Goal: Transaction & Acquisition: Subscribe to service/newsletter

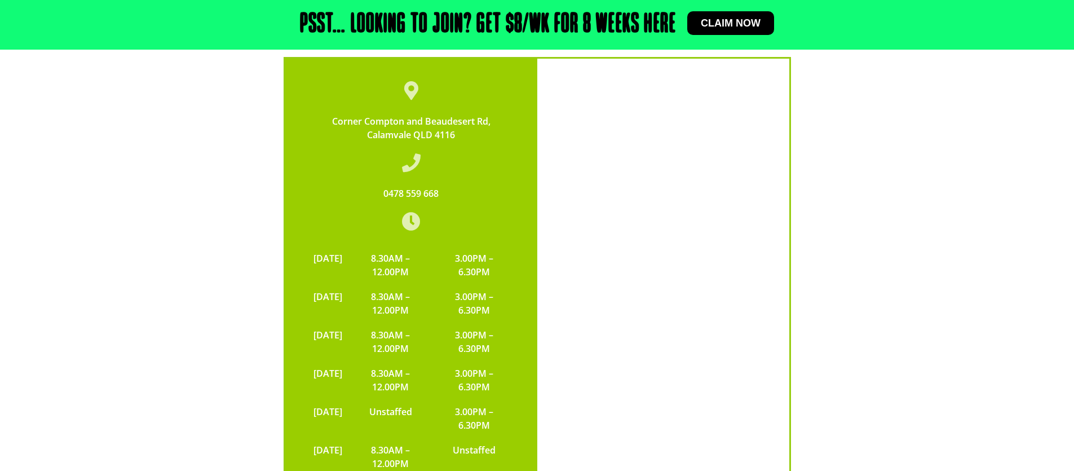
scroll to position [3694, 0]
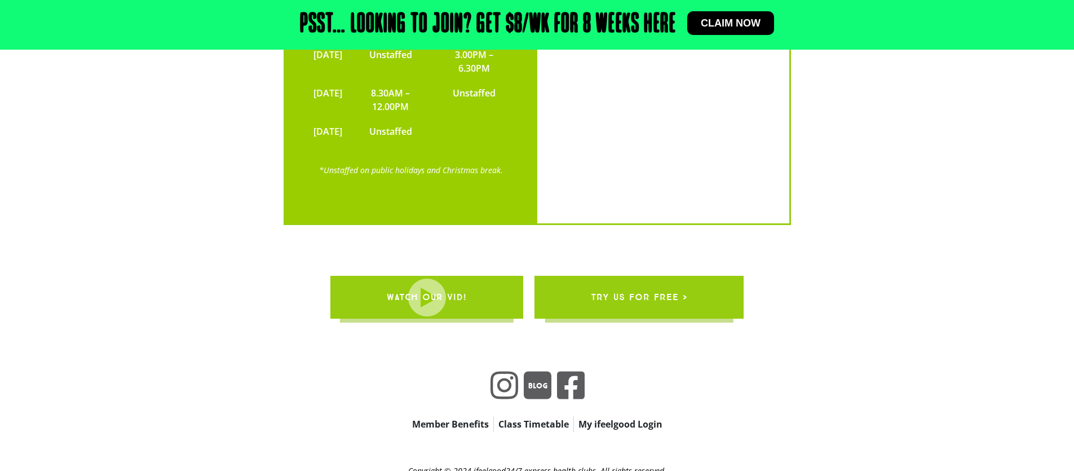
click at [451, 416] on link "Member Benefits" at bounding box center [450, 424] width 86 height 16
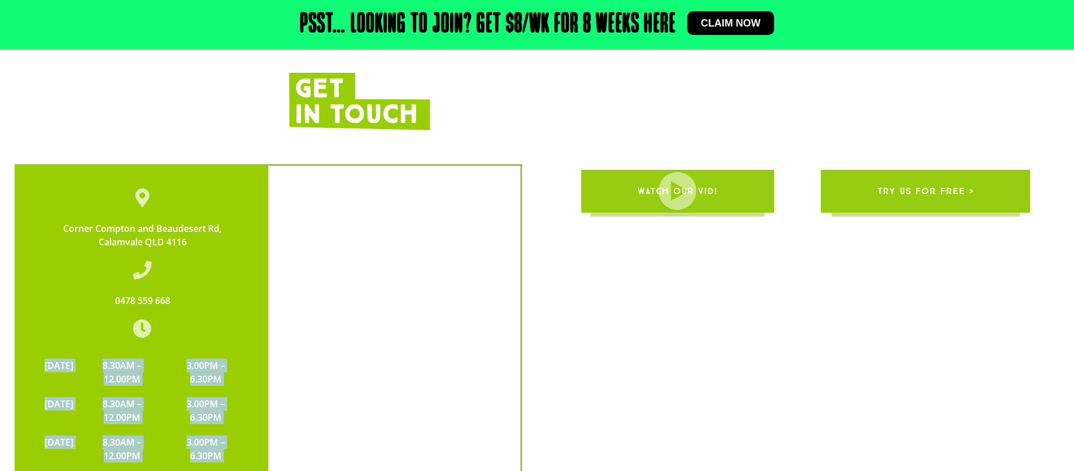
scroll to position [2481, 0]
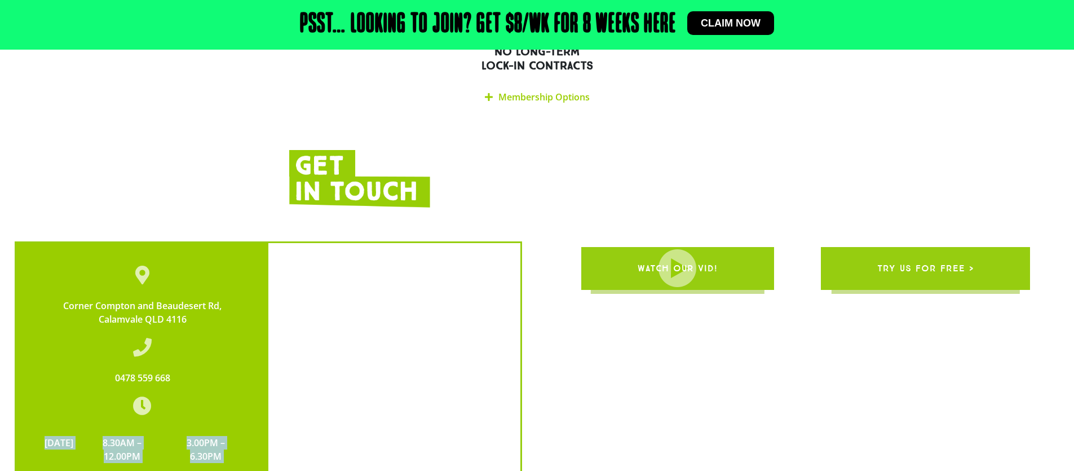
click at [727, 26] on span "Claim now" at bounding box center [731, 23] width 60 height 10
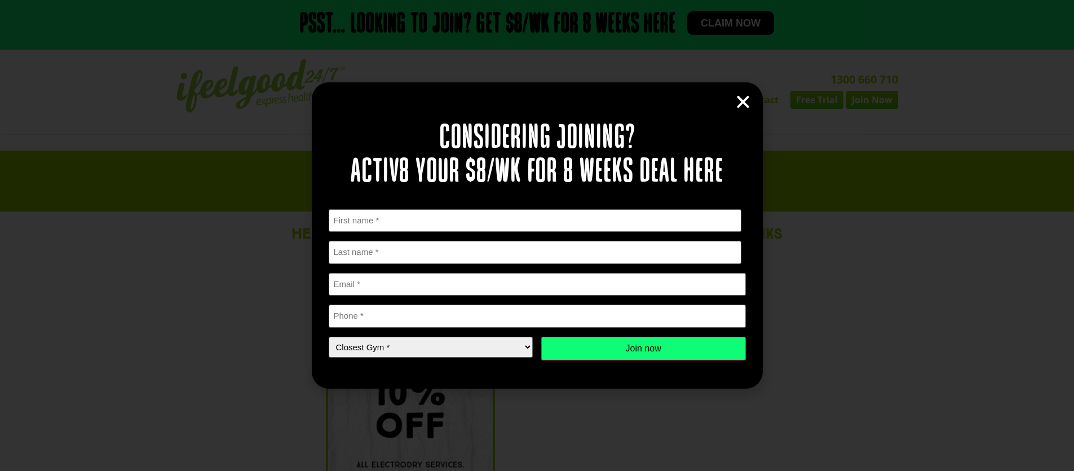
click at [746, 103] on icon "Close" at bounding box center [742, 102] width 17 height 17
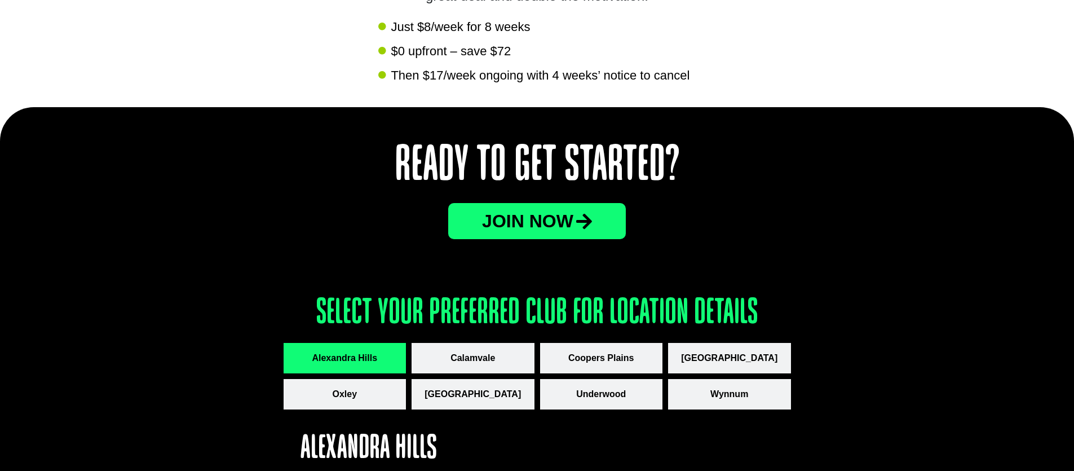
scroll to position [1287, 0]
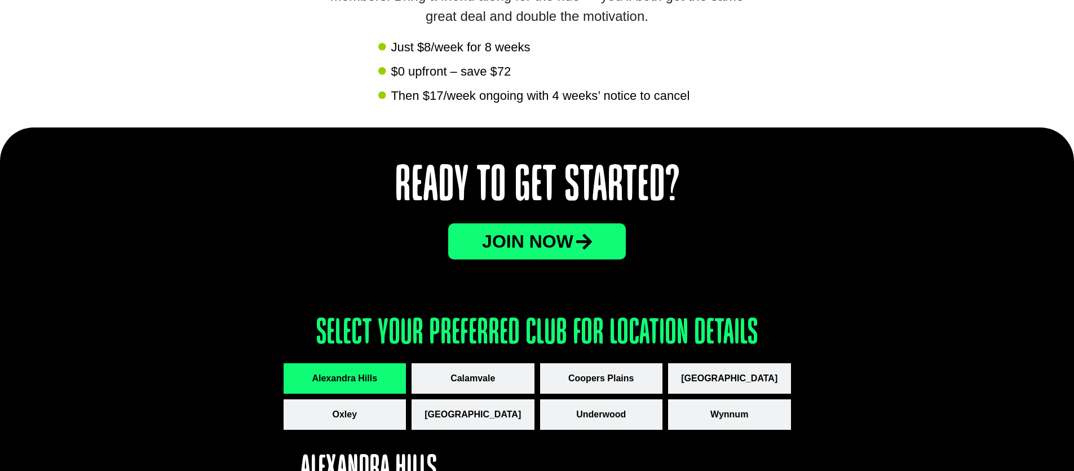
click at [562, 245] on span "JOin now" at bounding box center [527, 241] width 91 height 18
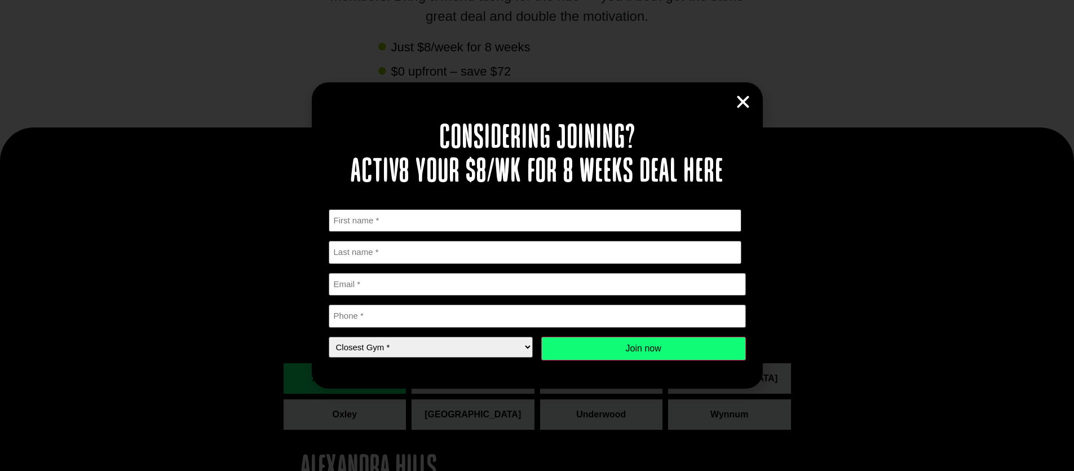
click at [546, 223] on input "First" at bounding box center [535, 220] width 413 height 23
click at [742, 110] on div "Considering joining? Activ8 your $8/wk for 8 weeks deal here " * " indicates re…" at bounding box center [537, 234] width 451 height 305
click at [742, 99] on icon "Close" at bounding box center [742, 102] width 17 height 17
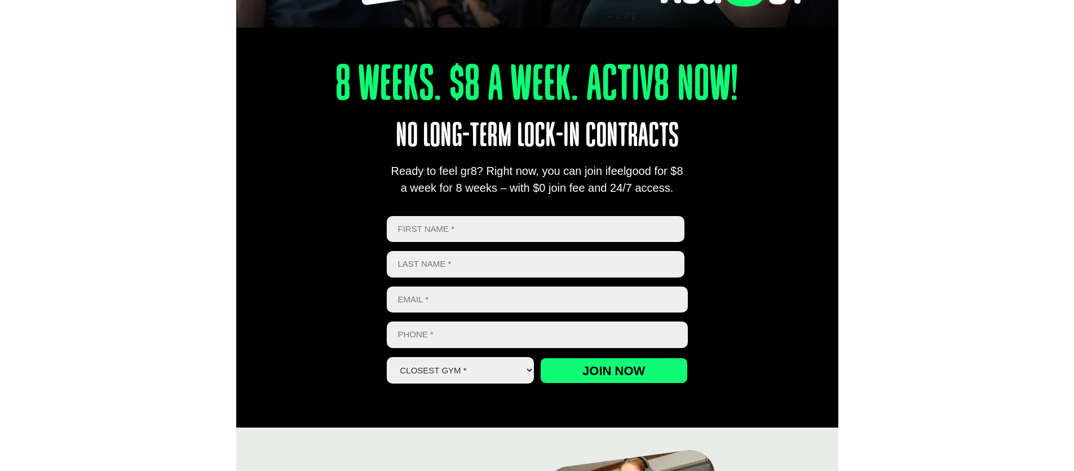
scroll to position [385, 0]
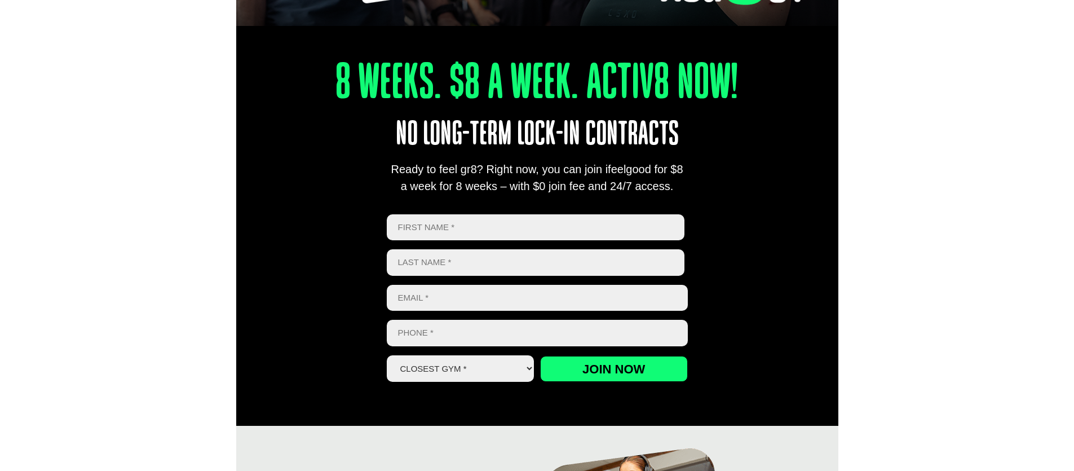
click at [488, 365] on select "Closest Gym * [GEOGRAPHIC_DATA] [GEOGRAPHIC_DATA] [GEOGRAPHIC_DATA] [GEOGRAPHIC…" at bounding box center [461, 368] width 148 height 26
select select "Calamvale"
click at [387, 355] on select "Closest Gym * [GEOGRAPHIC_DATA] [GEOGRAPHIC_DATA] [GEOGRAPHIC_DATA] [GEOGRAPHIC…" at bounding box center [461, 368] width 148 height 26
click at [464, 221] on input "First" at bounding box center [536, 227] width 298 height 26
type input "r"
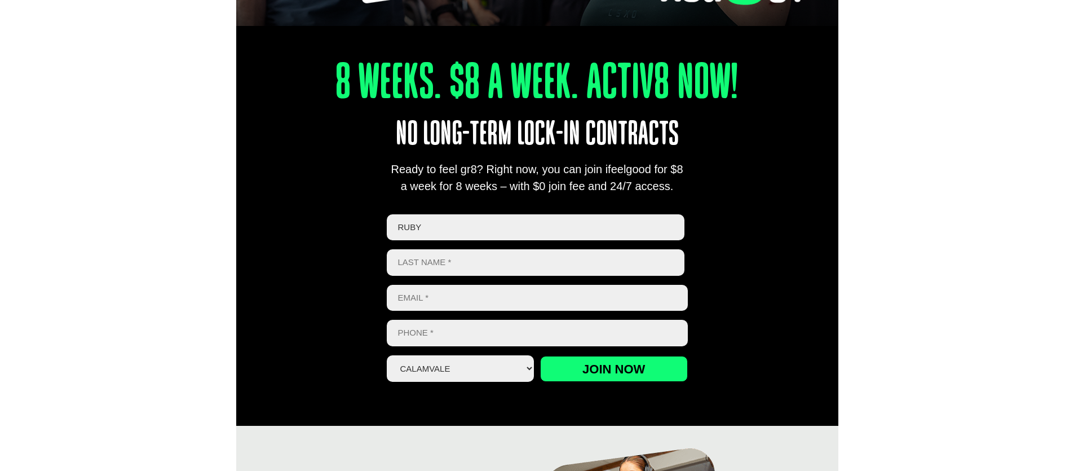
type input "ruby"
click at [480, 271] on input "Last name" at bounding box center [536, 262] width 298 height 26
type input "ruby"
click at [481, 295] on input "Email *" at bounding box center [537, 298] width 301 height 26
type input "[EMAIL_ADDRESS][DOMAIN_NAME]"
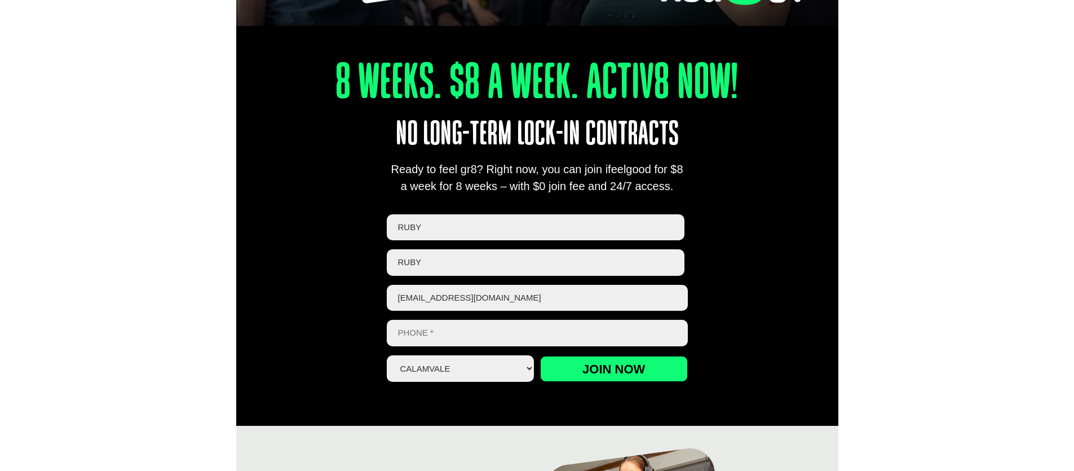
click at [490, 327] on input "Phone *" at bounding box center [537, 333] width 301 height 26
type input "0478559668"
click at [625, 374] on input "Join now" at bounding box center [614, 369] width 148 height 26
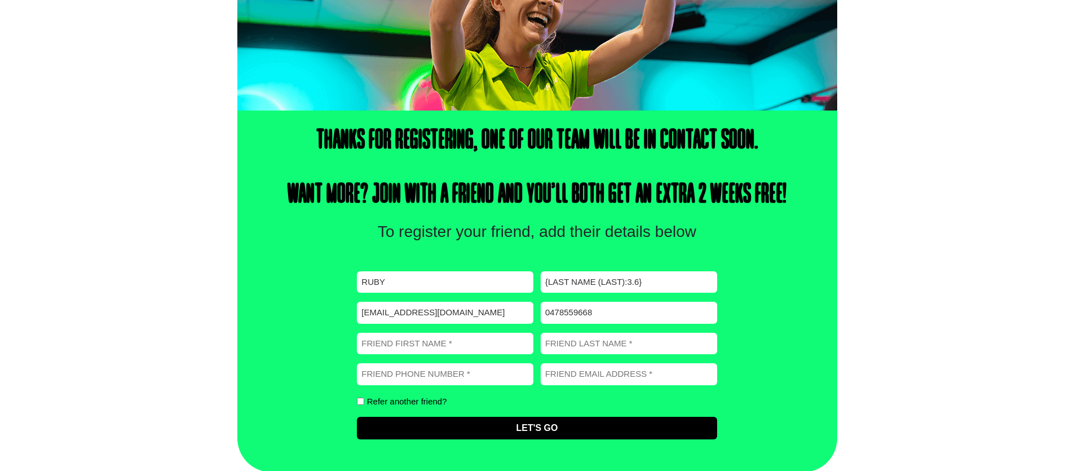
scroll to position [275, 0]
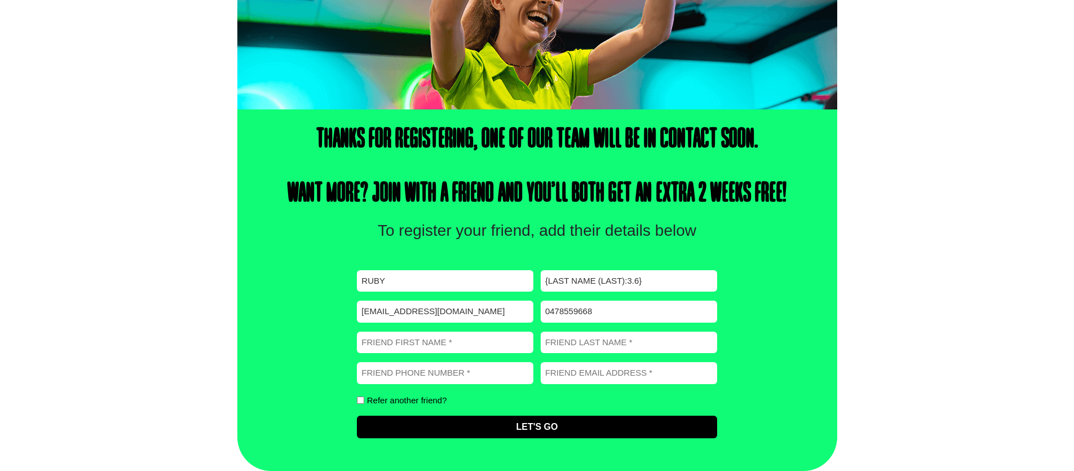
click at [491, 400] on div "Refer another friend?" at bounding box center [537, 400] width 360 height 14
click at [419, 404] on label "Refer another friend?" at bounding box center [407, 400] width 80 height 8
click at [364, 404] on input "Refer another friend?" at bounding box center [360, 399] width 7 height 7
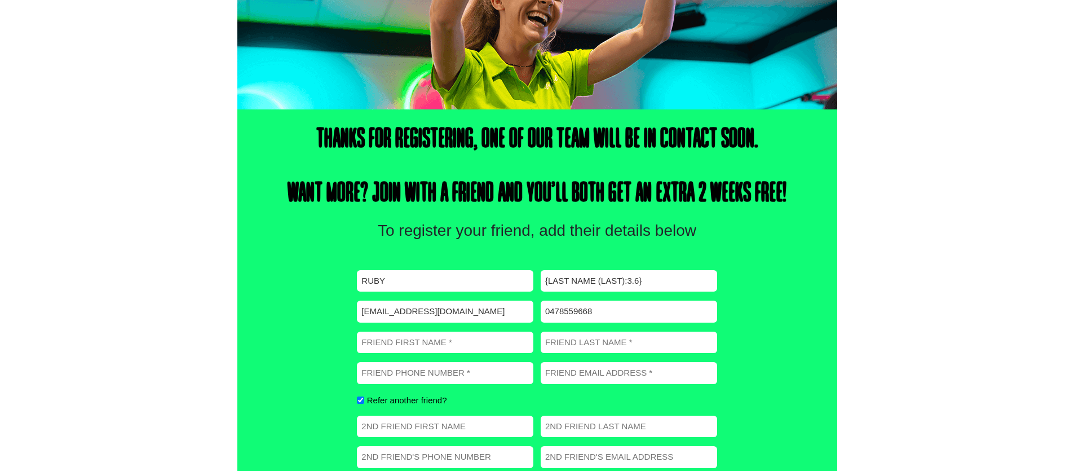
click at [422, 398] on label "Refer another friend?" at bounding box center [407, 400] width 80 height 8
click at [364, 398] on input "Refer another friend?" at bounding box center [360, 399] width 7 height 7
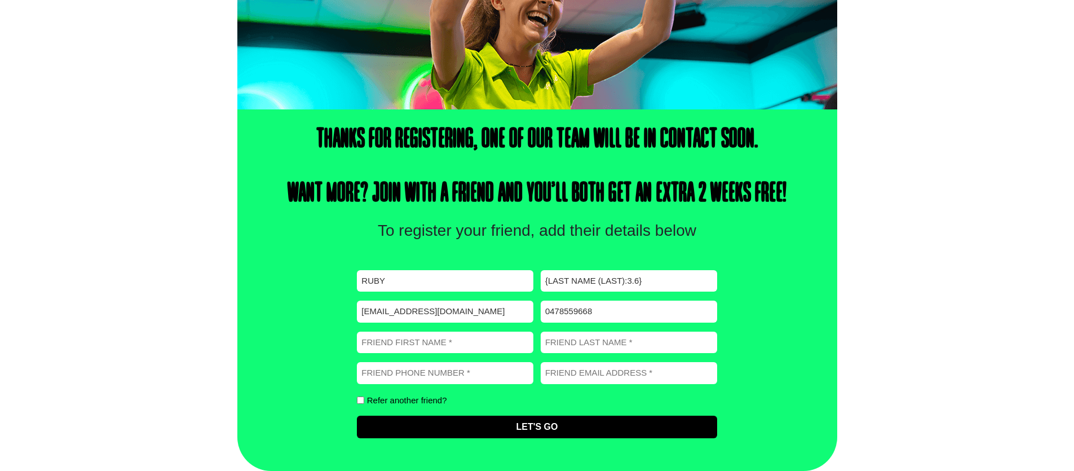
click at [426, 397] on label "Refer another friend?" at bounding box center [407, 400] width 80 height 8
click at [364, 397] on input "Refer another friend?" at bounding box center [360, 399] width 7 height 7
checkbox input "true"
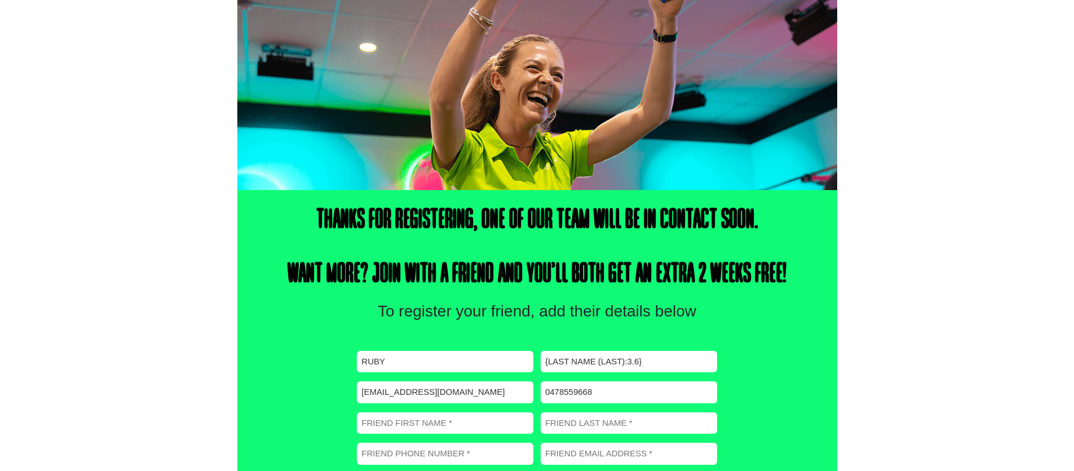
scroll to position [0, 0]
